Goal: Navigation & Orientation: Find specific page/section

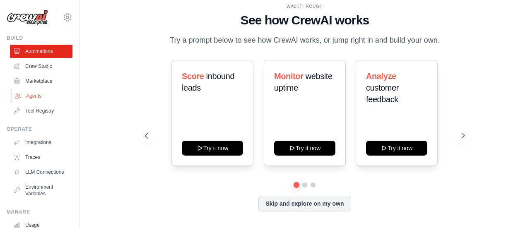
click at [41, 93] on link "Agents" at bounding box center [42, 96] width 63 height 13
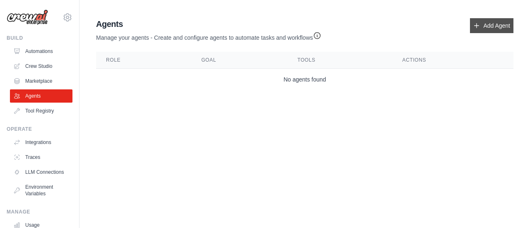
click at [491, 23] on link "Add Agent" at bounding box center [492, 25] width 44 height 15
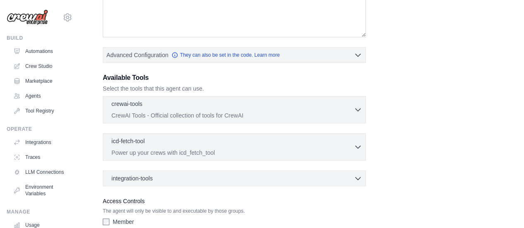
scroll to position [214, 0]
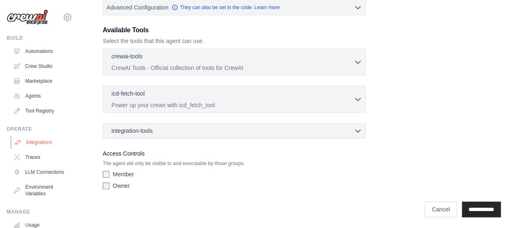
click at [44, 145] on link "Integrations" at bounding box center [42, 142] width 63 height 13
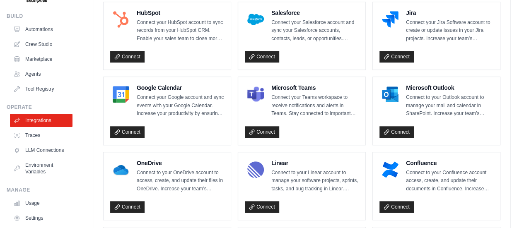
scroll to position [329, 0]
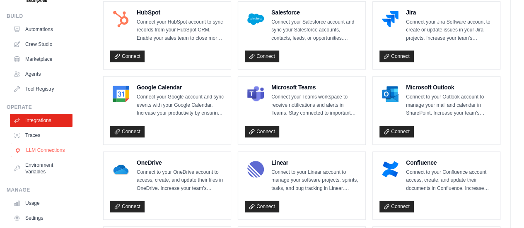
click at [40, 153] on link "LLM Connections" at bounding box center [42, 150] width 63 height 13
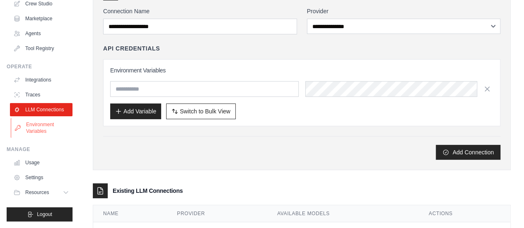
scroll to position [94, 0]
